Goal: Use online tool/utility: Utilize a website feature to perform a specific function

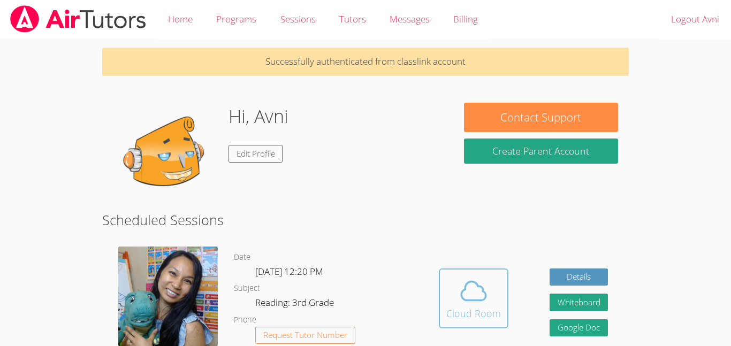
click at [494, 274] on button "Cloud Room" at bounding box center [474, 299] width 70 height 60
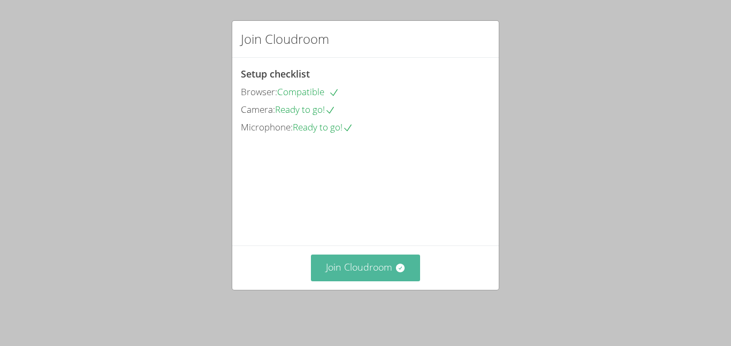
click at [402, 273] on icon at bounding box center [400, 268] width 9 height 9
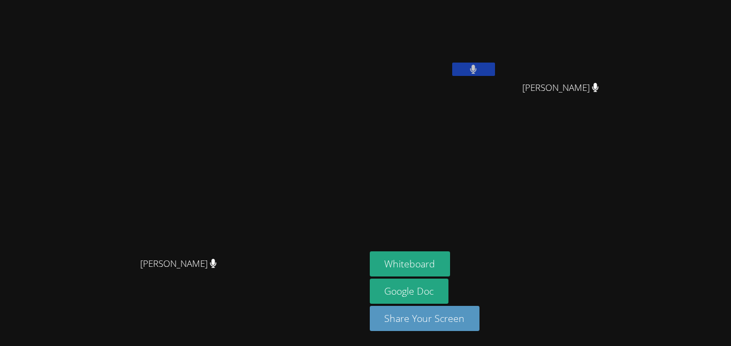
click at [491, 70] on button at bounding box center [473, 69] width 43 height 13
click at [489, 67] on button at bounding box center [473, 69] width 43 height 13
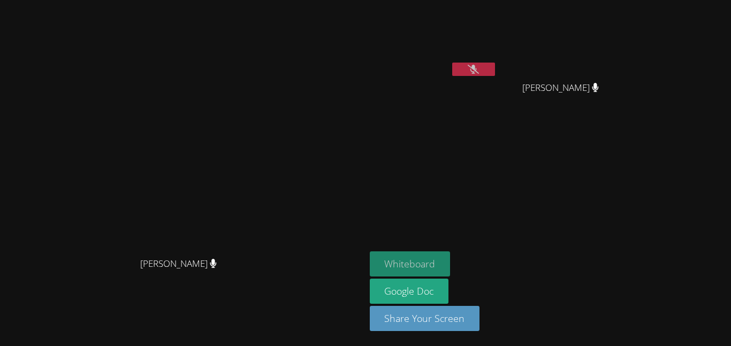
click at [451, 264] on button "Whiteboard" at bounding box center [410, 264] width 81 height 25
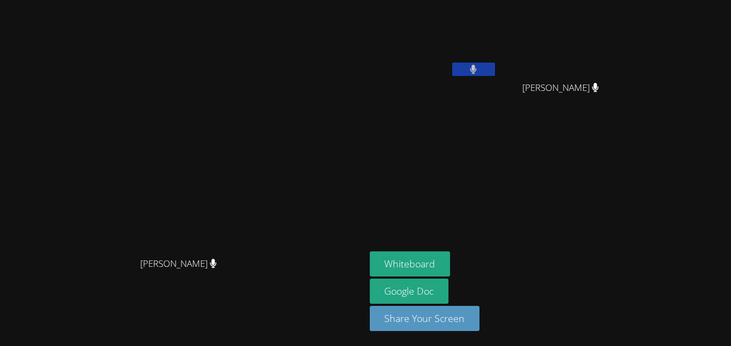
click at [495, 71] on button at bounding box center [473, 69] width 43 height 13
click at [495, 63] on button at bounding box center [473, 69] width 43 height 13
click at [495, 65] on button at bounding box center [473, 69] width 43 height 13
